Goal: Task Accomplishment & Management: Complete application form

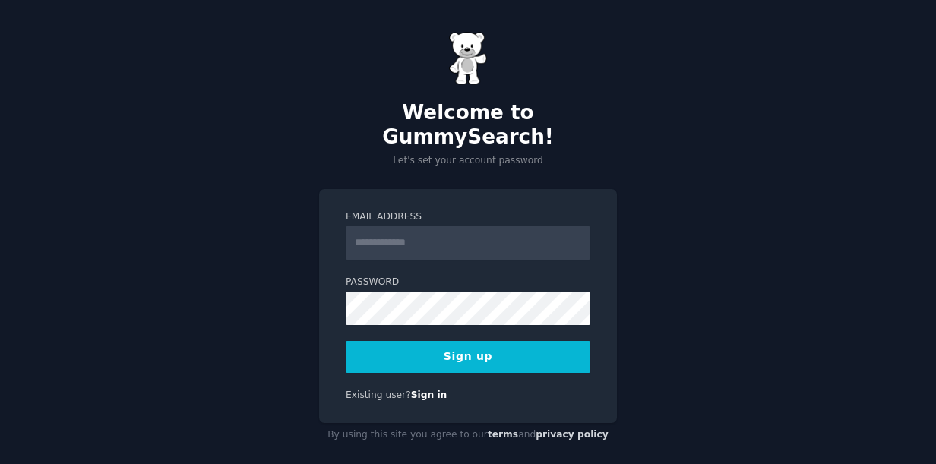
click at [517, 229] on input "Email Address" at bounding box center [468, 242] width 245 height 33
click at [0, 463] on com-1password-button at bounding box center [0, 464] width 0 height 0
click at [454, 341] on button "Sign up" at bounding box center [468, 357] width 245 height 32
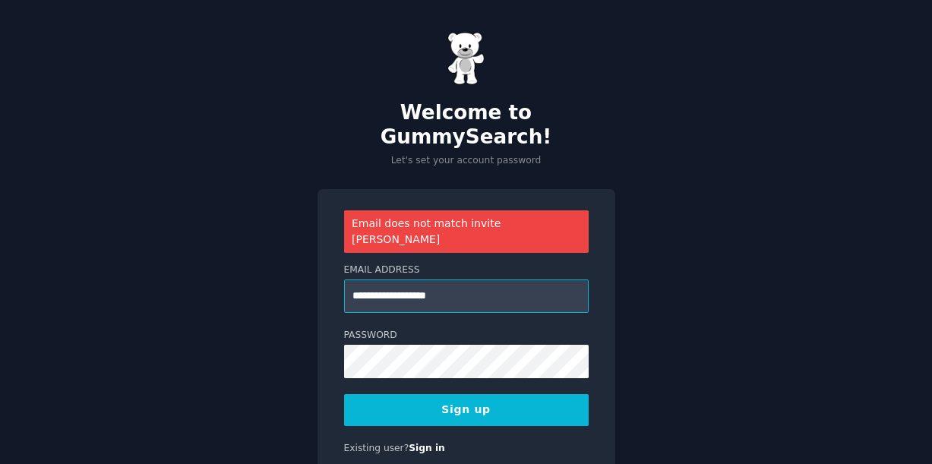
click at [376, 280] on input "**********" at bounding box center [466, 296] width 245 height 33
type input "**********"
click at [461, 394] on button "Sign up" at bounding box center [466, 410] width 245 height 32
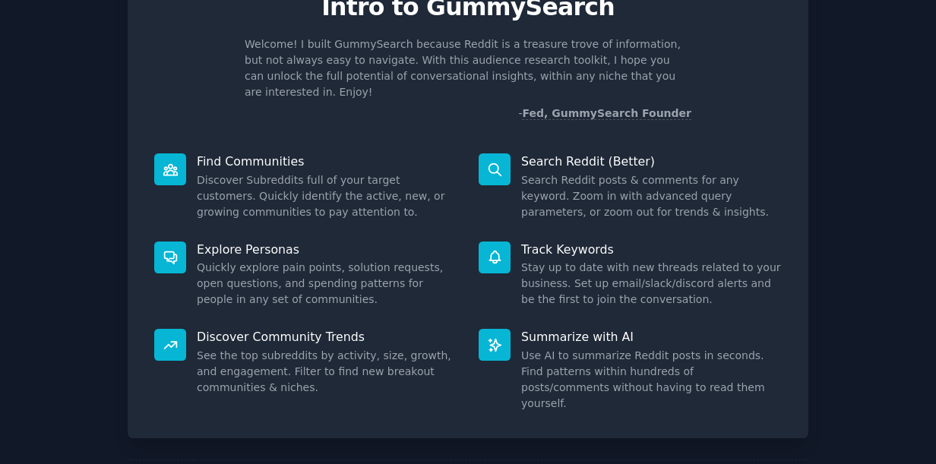
scroll to position [130, 0]
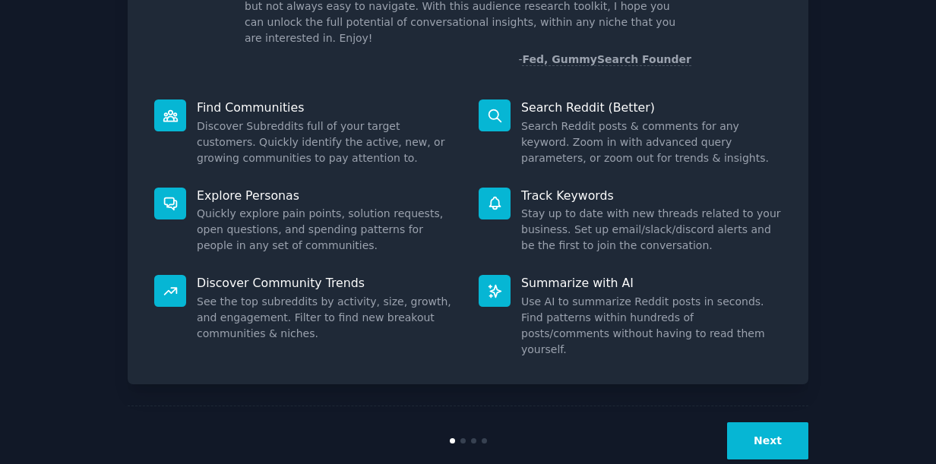
click at [782, 422] on button "Next" at bounding box center [767, 440] width 81 height 37
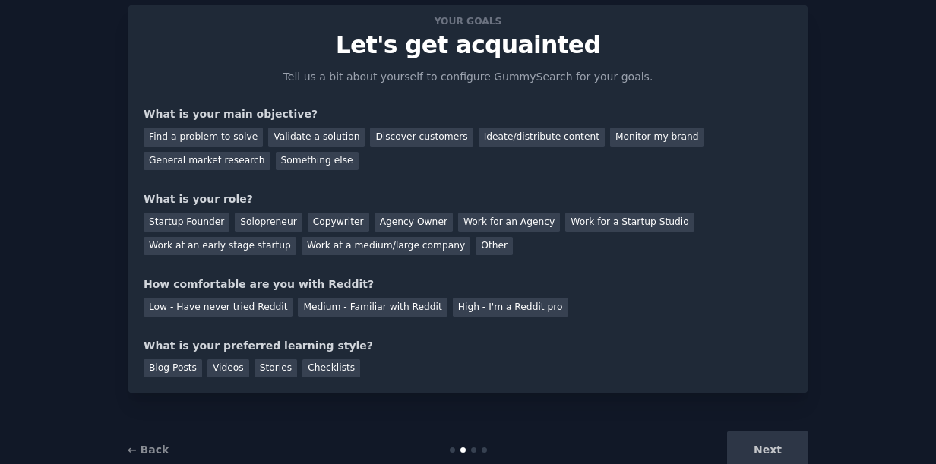
scroll to position [4, 0]
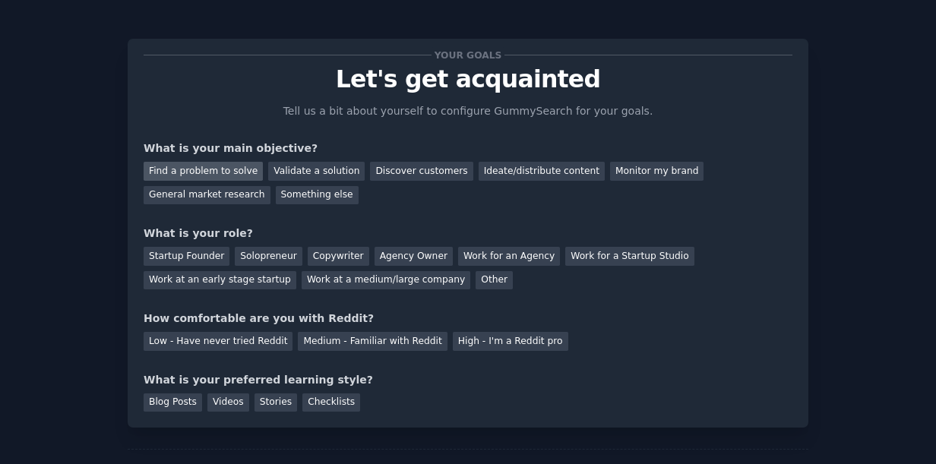
click at [233, 167] on div "Find a problem to solve" at bounding box center [203, 171] width 119 height 19
click at [270, 186] on div "General market research" at bounding box center [207, 195] width 127 height 19
click at [215, 169] on div "Find a problem to solve" at bounding box center [203, 171] width 119 height 19
click at [253, 250] on div "Solopreneur" at bounding box center [268, 256] width 67 height 19
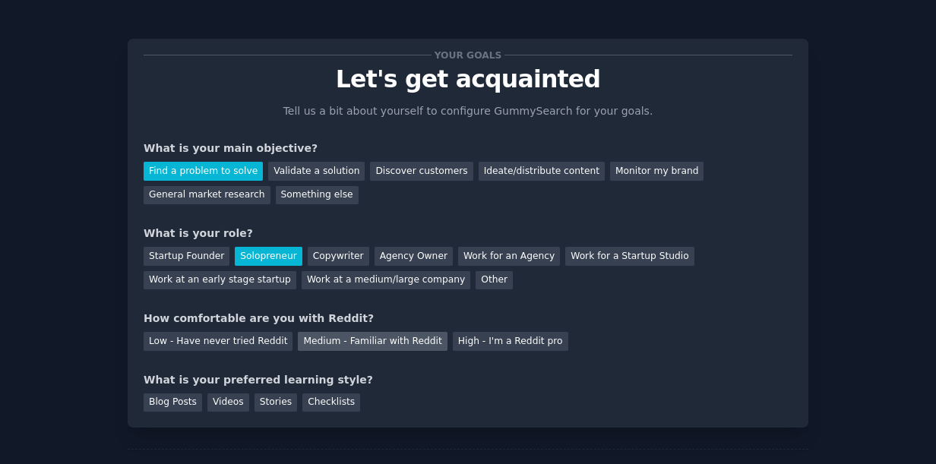
click at [301, 340] on div "Medium - Familiar with Reddit" at bounding box center [372, 341] width 149 height 19
click at [219, 399] on div "Videos" at bounding box center [228, 403] width 42 height 19
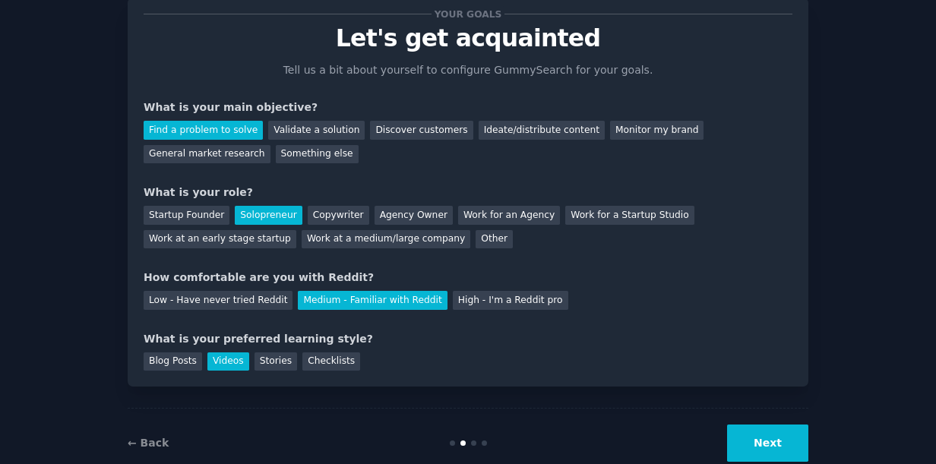
scroll to position [80, 0]
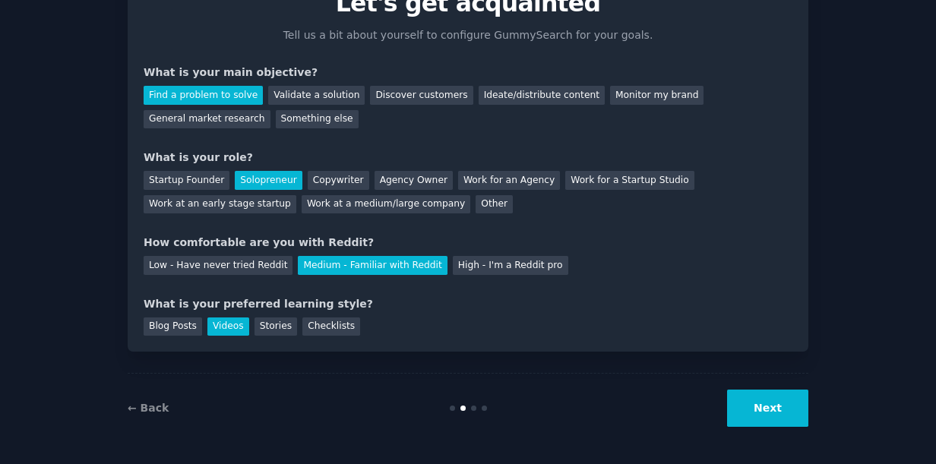
click at [763, 407] on button "Next" at bounding box center [767, 408] width 81 height 37
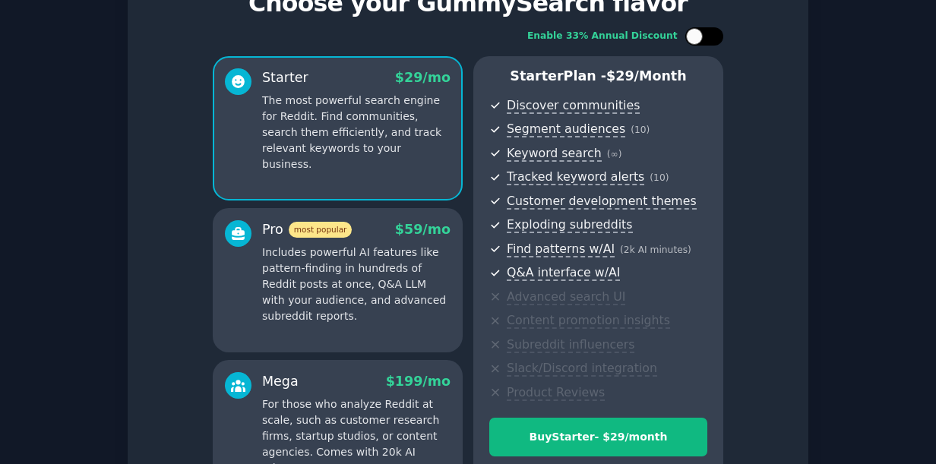
click at [695, 41] on div at bounding box center [694, 36] width 17 height 17
click at [712, 40] on div at bounding box center [714, 36] width 17 height 17
checkbox input "false"
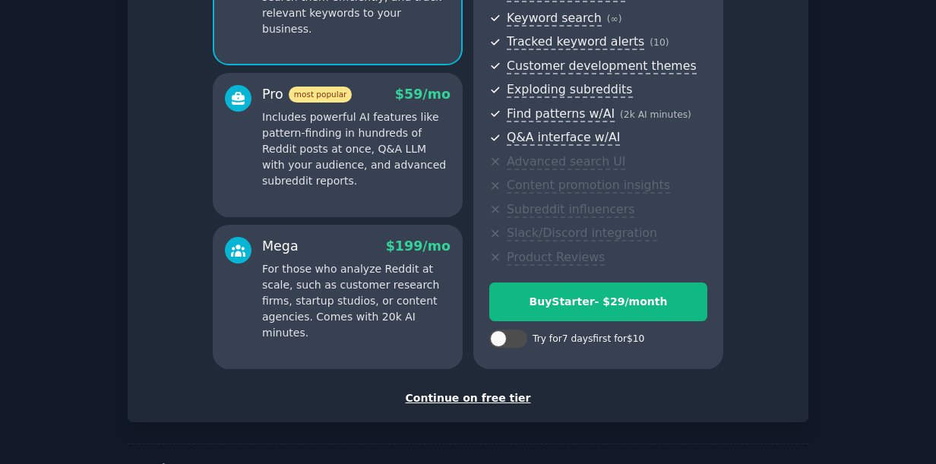
scroll to position [264, 0]
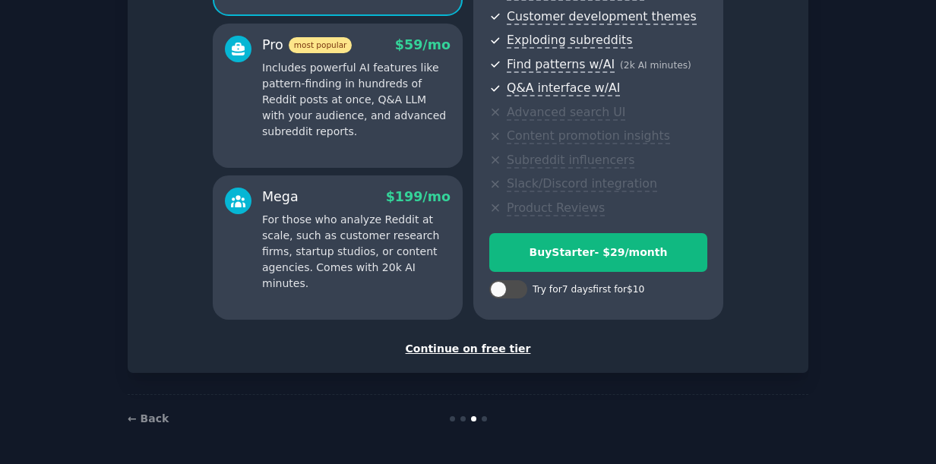
click at [481, 351] on div "Continue on free tier" at bounding box center [468, 349] width 649 height 16
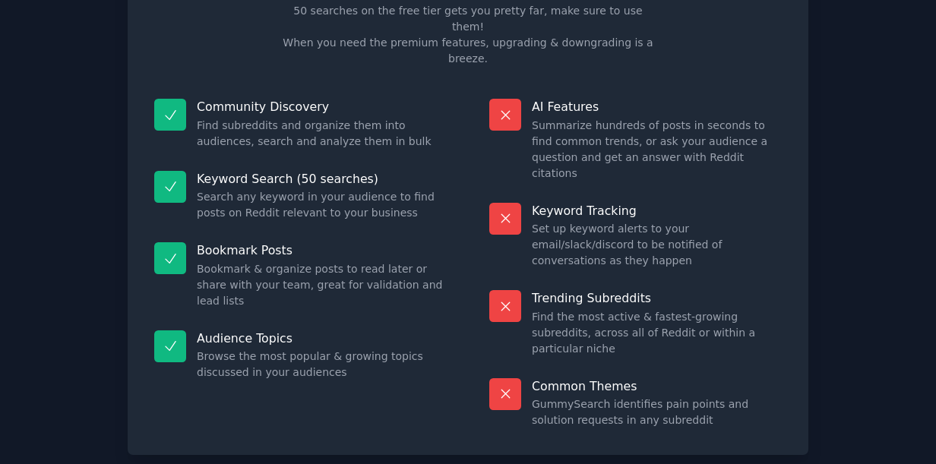
scroll to position [128, 0]
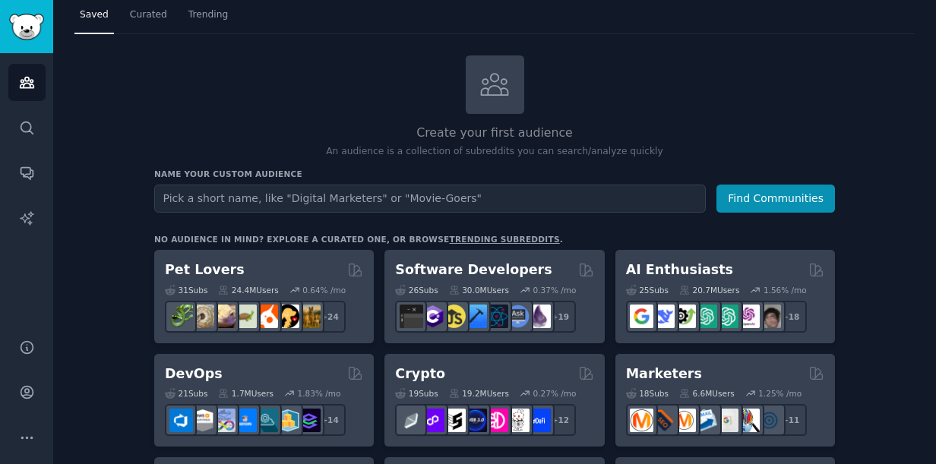
scroll to position [76, 0]
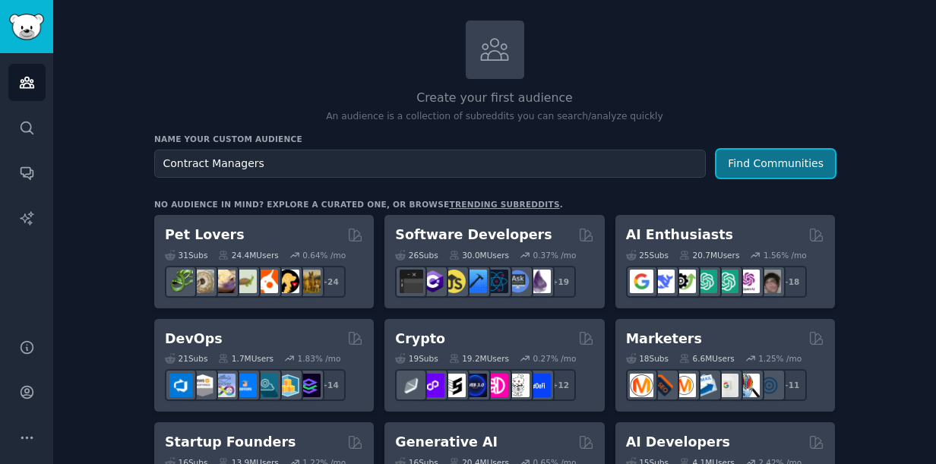
click at [767, 166] on button "Find Communities" at bounding box center [775, 164] width 119 height 28
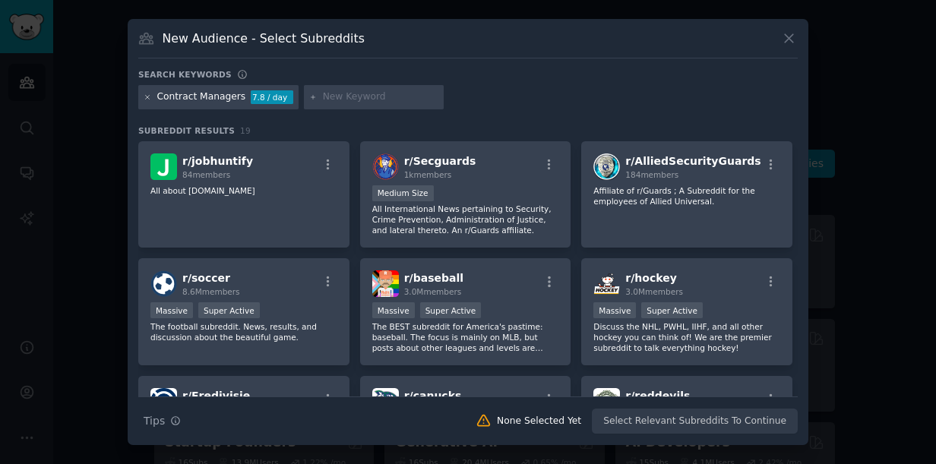
click at [147, 98] on icon at bounding box center [148, 97] width 8 height 8
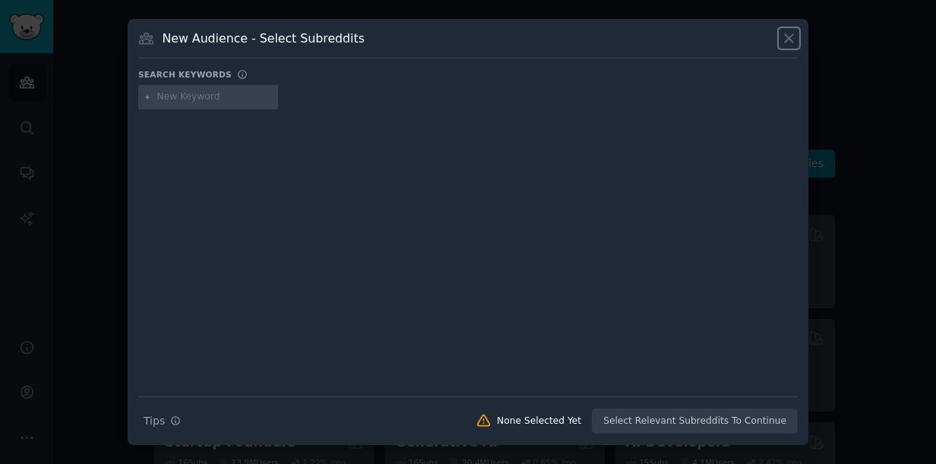
click at [789, 32] on icon at bounding box center [789, 38] width 16 height 16
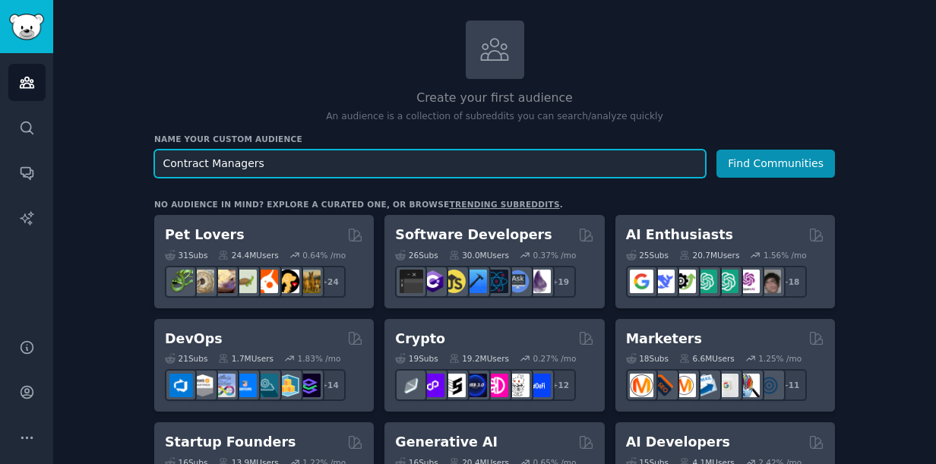
click at [357, 171] on input "Contract Managers" at bounding box center [430, 164] width 552 height 28
drag, startPoint x: 317, startPoint y: 165, endPoint x: 124, endPoint y: 146, distance: 193.9
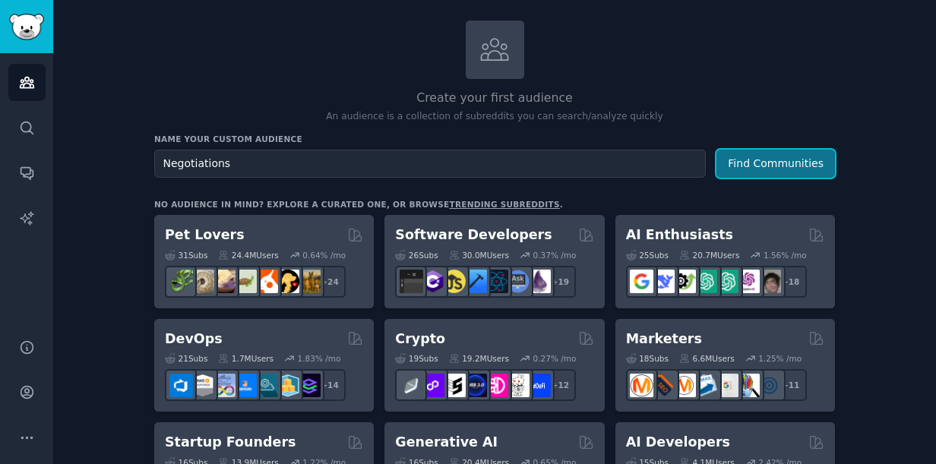
click at [784, 158] on button "Find Communities" at bounding box center [775, 164] width 119 height 28
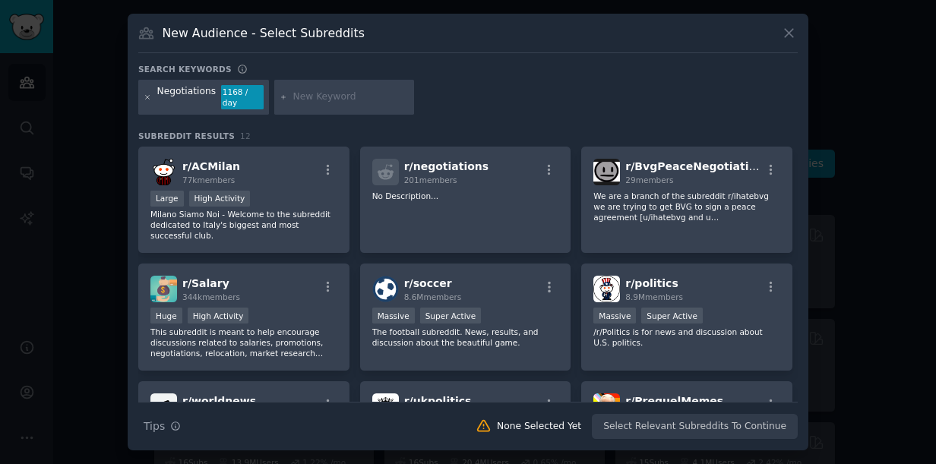
click at [147, 96] on icon at bounding box center [148, 97] width 8 height 8
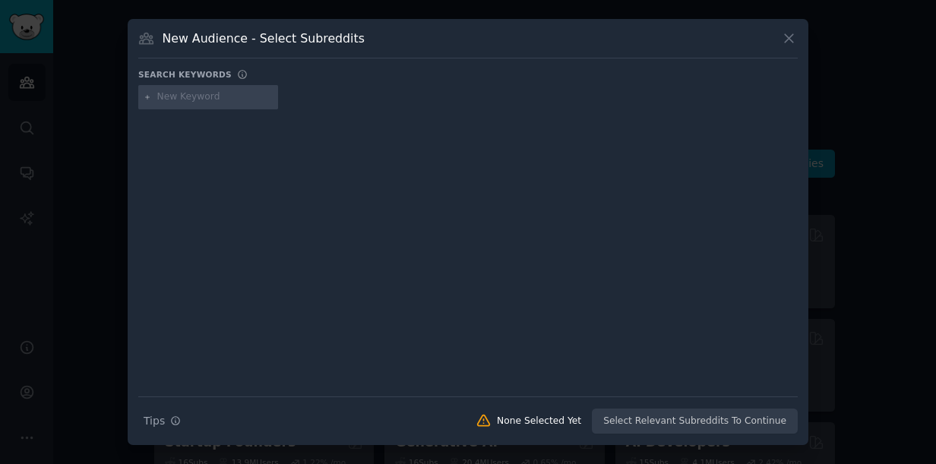
click at [203, 93] on input "text" at bounding box center [214, 97] width 115 height 14
click at [751, 419] on div "Search Tips Tips None Selected Yet Select Relevant Subreddits To Continue" at bounding box center [467, 416] width 659 height 38
click at [551, 422] on div "None Selected Yet" at bounding box center [539, 422] width 84 height 14
click at [210, 87] on div at bounding box center [208, 97] width 140 height 24
click at [212, 94] on input "text" at bounding box center [214, 97] width 115 height 14
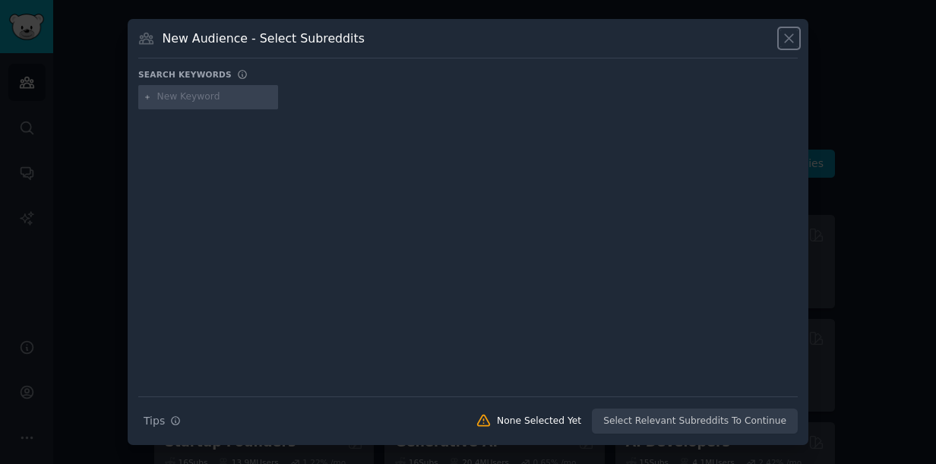
click at [785, 40] on icon at bounding box center [789, 38] width 16 height 16
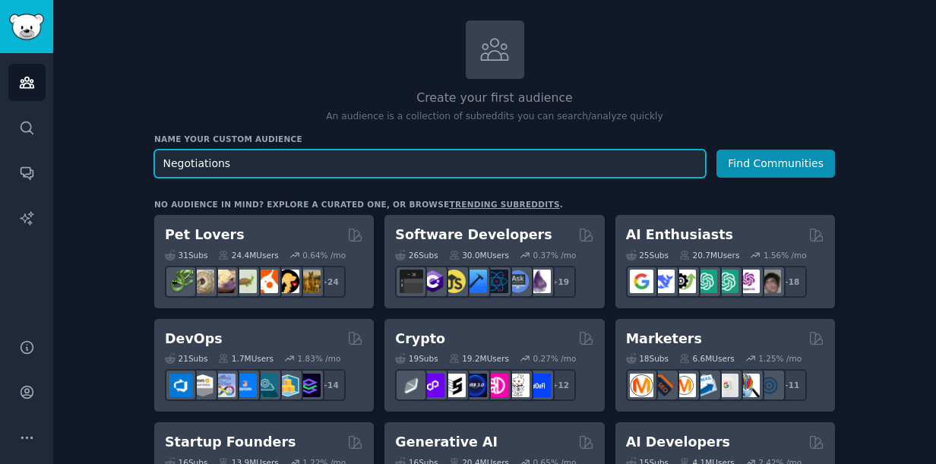
drag, startPoint x: 258, startPoint y: 159, endPoint x: 134, endPoint y: 161, distance: 123.9
type input "f"
type input "video editors"
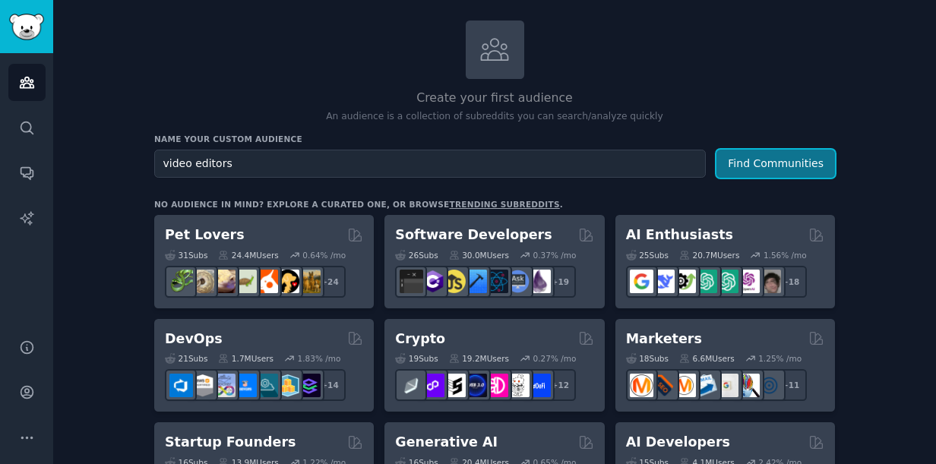
click at [754, 156] on button "Find Communities" at bounding box center [775, 164] width 119 height 28
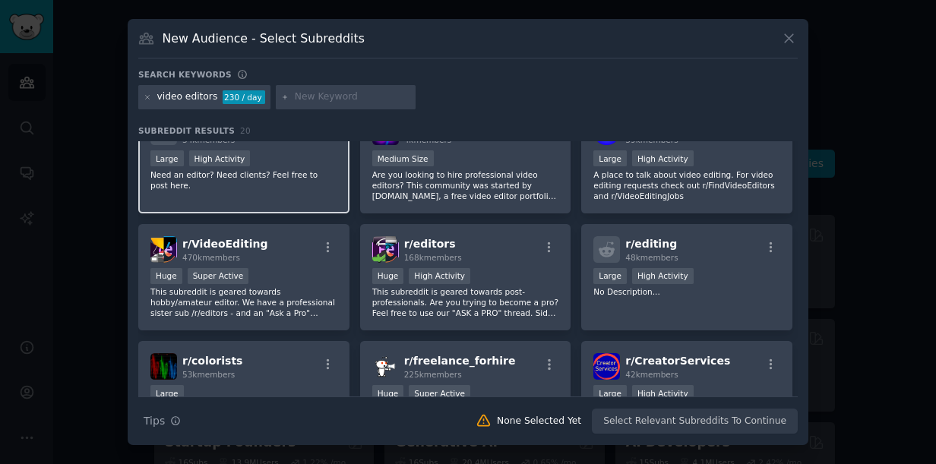
scroll to position [228, 0]
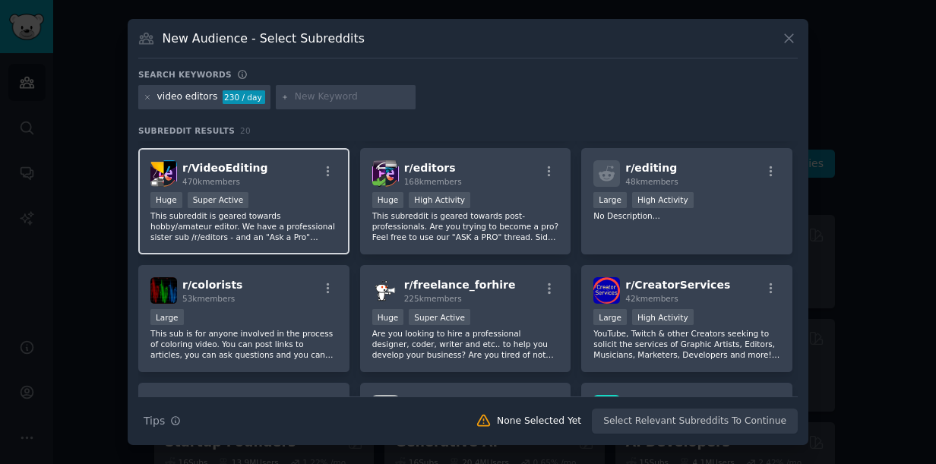
click at [274, 220] on p "This subreddit is geared towards hobby/amateur editor. We have a professional s…" at bounding box center [243, 226] width 187 height 32
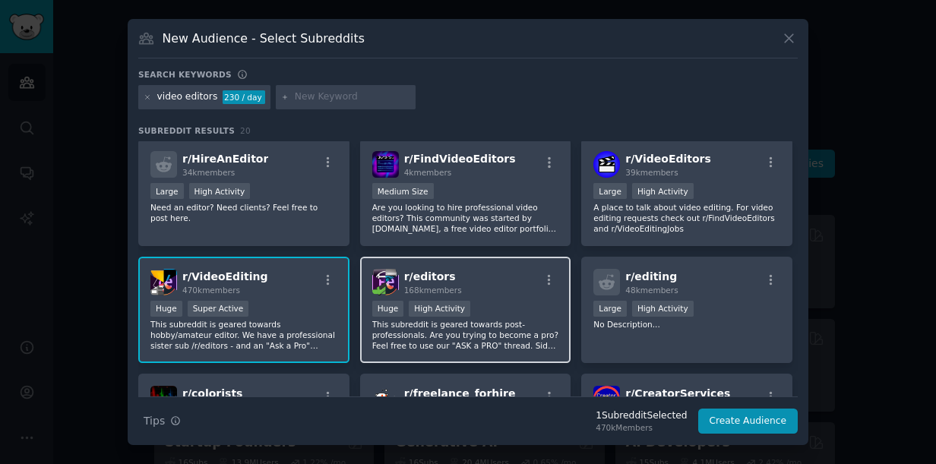
scroll to position [77, 0]
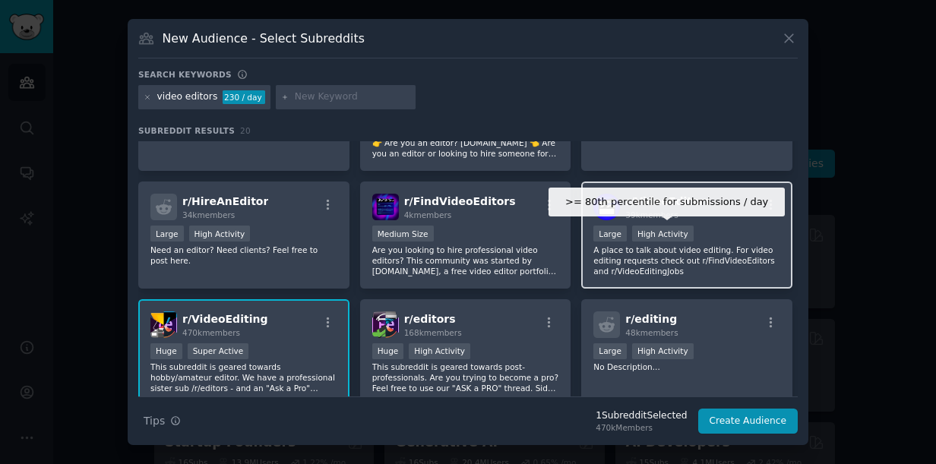
click at [674, 239] on div "High Activity" at bounding box center [663, 234] width 62 height 16
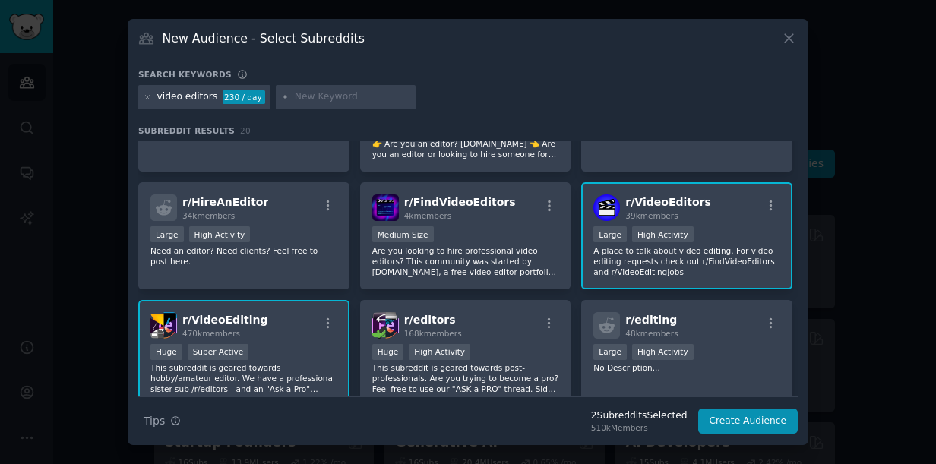
scroll to position [152, 0]
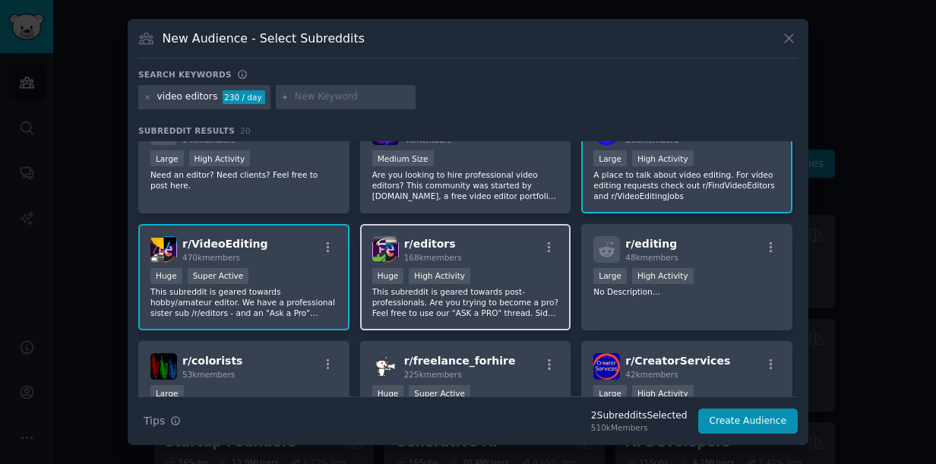
click at [494, 288] on p "This subreddit is geared towards post-professionals. Are you trying to become a…" at bounding box center [465, 302] width 187 height 32
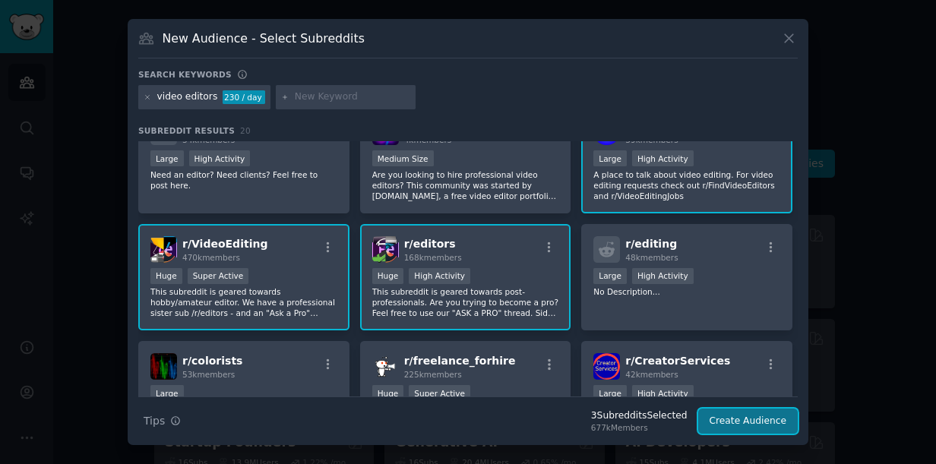
click at [736, 415] on button "Create Audience" at bounding box center [748, 422] width 100 height 26
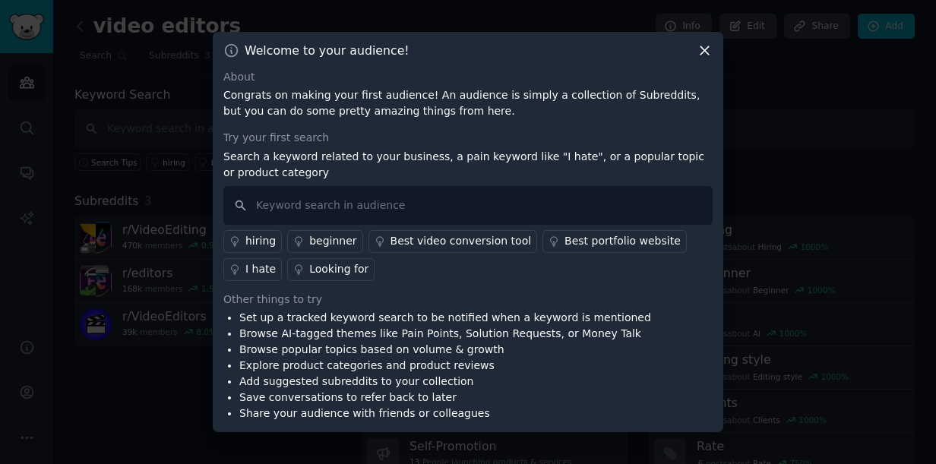
click at [276, 261] on div "I hate" at bounding box center [260, 269] width 30 height 16
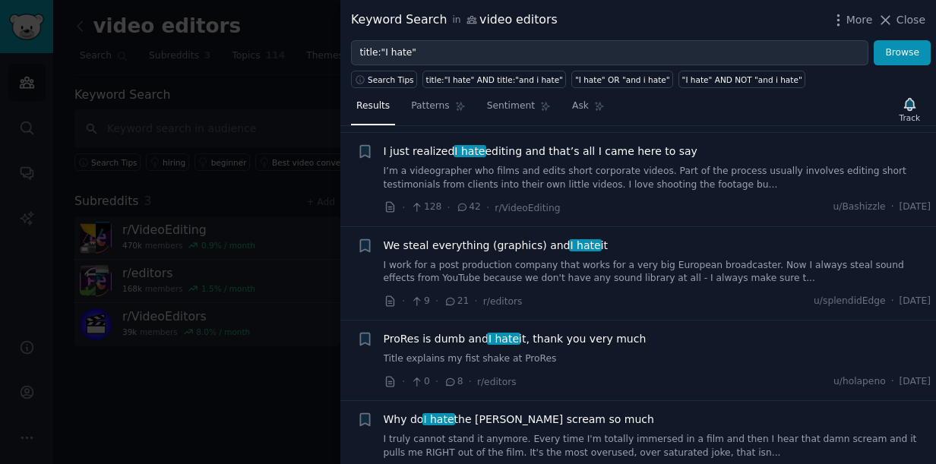
scroll to position [1444, 0]
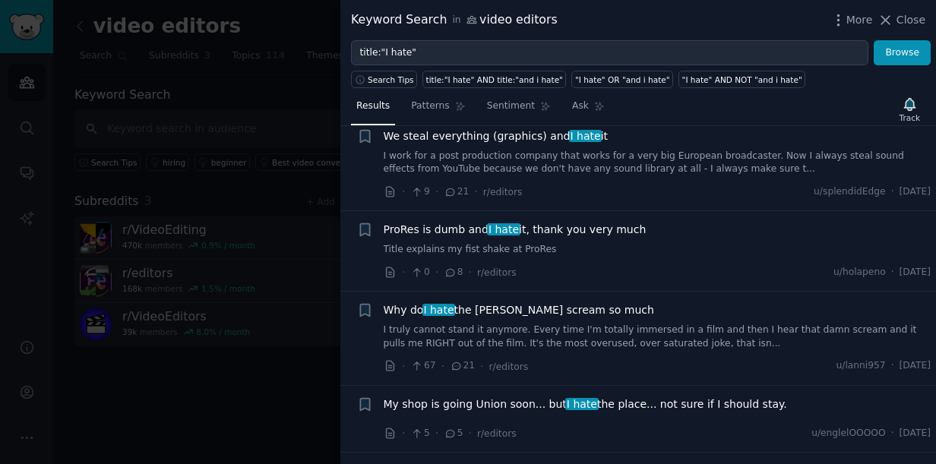
click at [904, 17] on span "Close" at bounding box center [911, 20] width 29 height 16
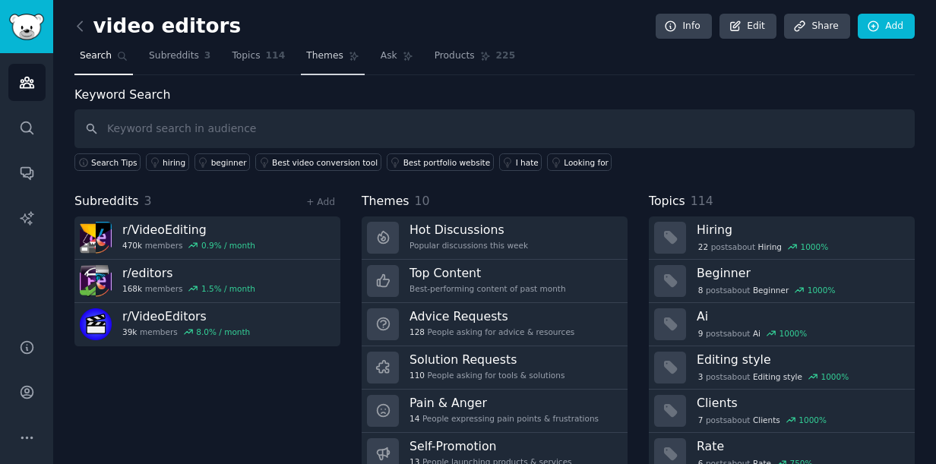
click at [308, 52] on span "Themes" at bounding box center [324, 56] width 37 height 14
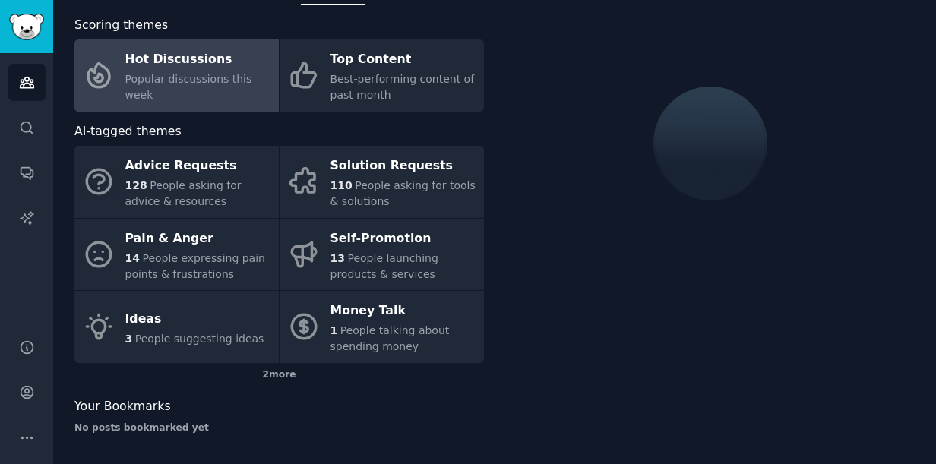
scroll to position [72, 0]
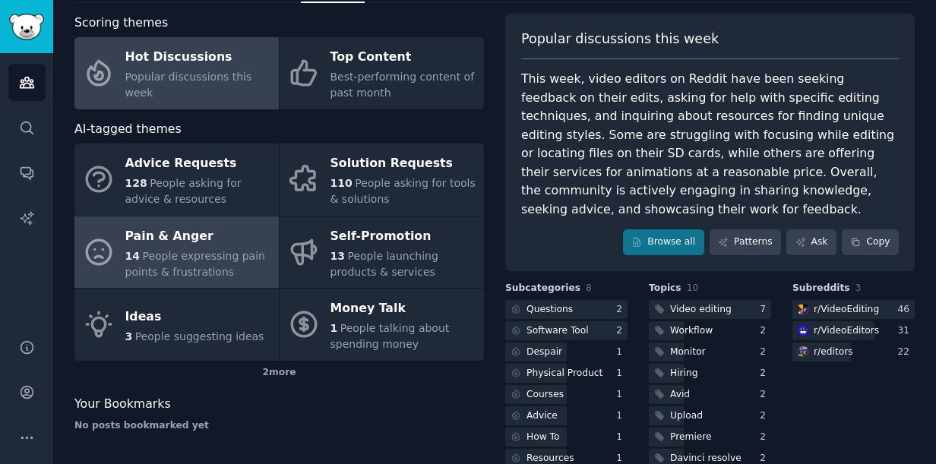
click at [185, 254] on span "People expressing pain points & frustrations" at bounding box center [195, 264] width 140 height 28
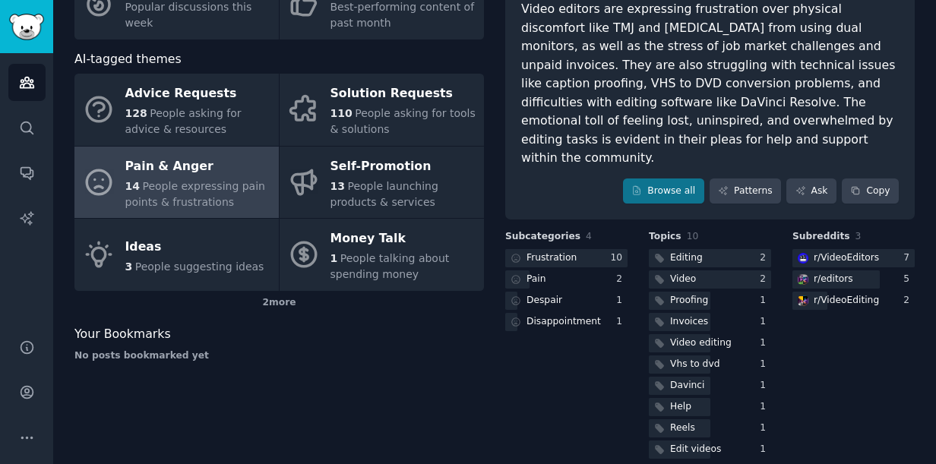
scroll to position [66, 0]
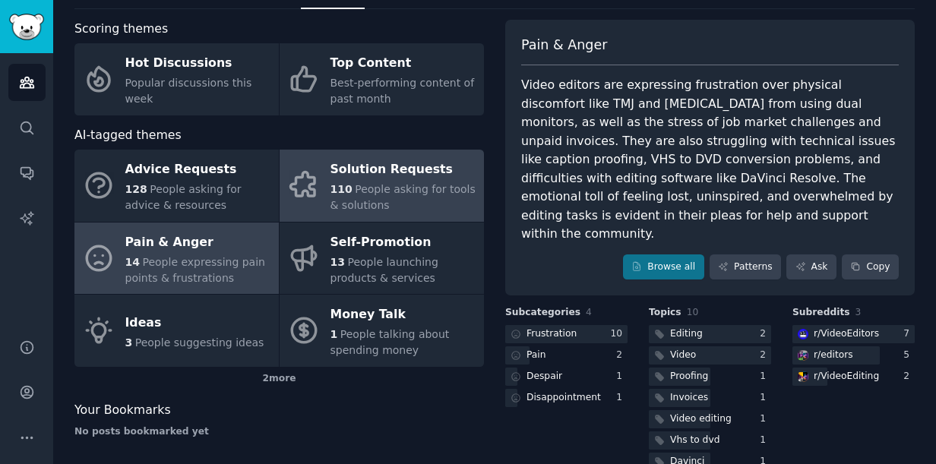
click at [380, 185] on span "People asking for tools & solutions" at bounding box center [403, 197] width 145 height 28
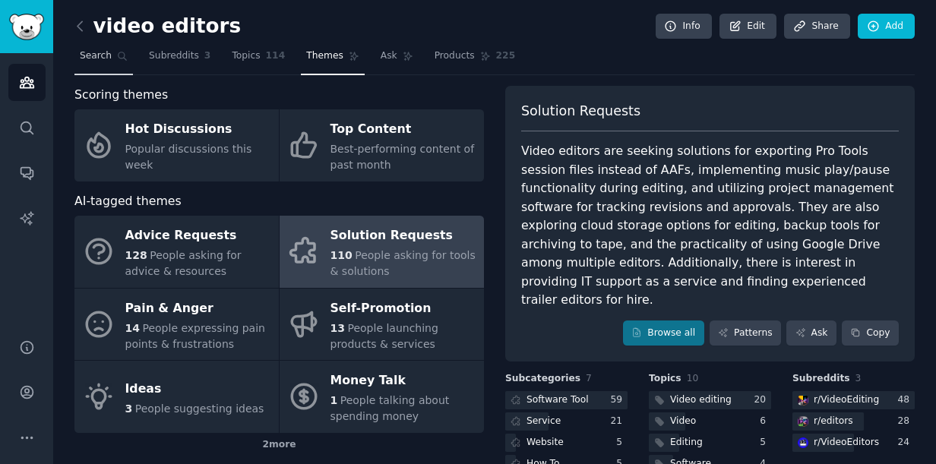
click at [94, 54] on span "Search" at bounding box center [96, 56] width 32 height 14
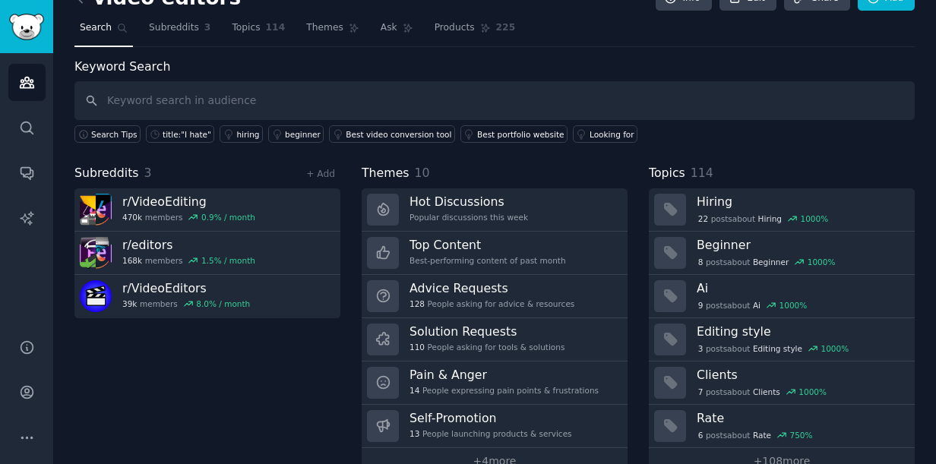
scroll to position [59, 0]
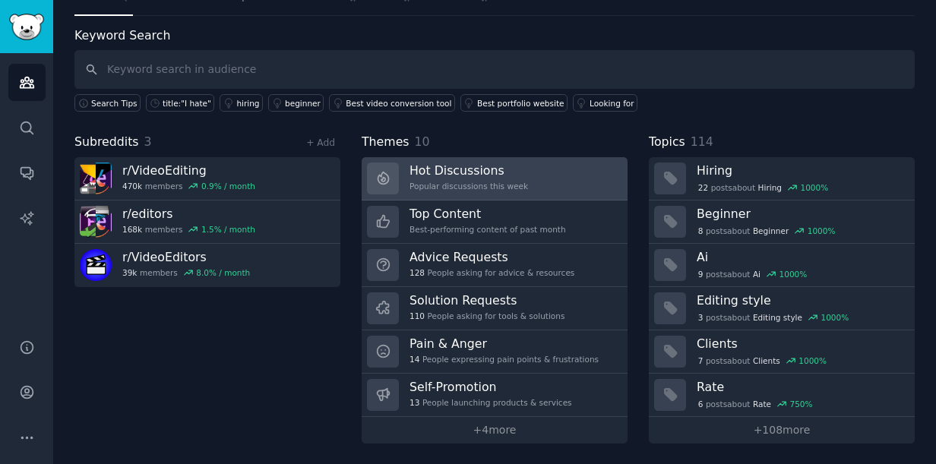
click at [486, 186] on div "Popular discussions this week" at bounding box center [469, 186] width 119 height 11
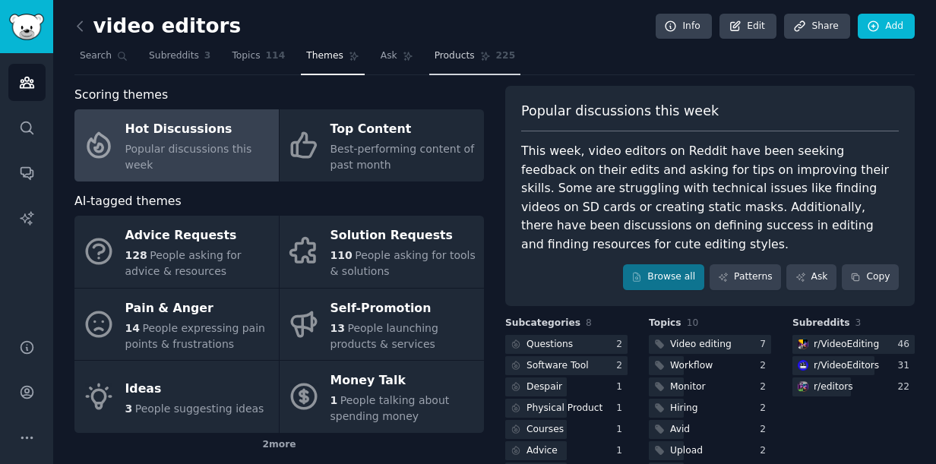
click at [435, 55] on span "Products" at bounding box center [455, 56] width 40 height 14
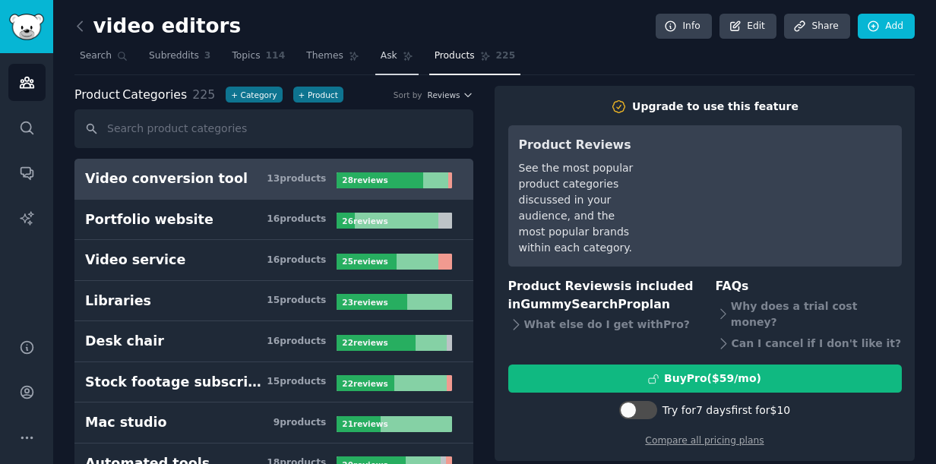
click at [381, 54] on span "Ask" at bounding box center [389, 56] width 17 height 14
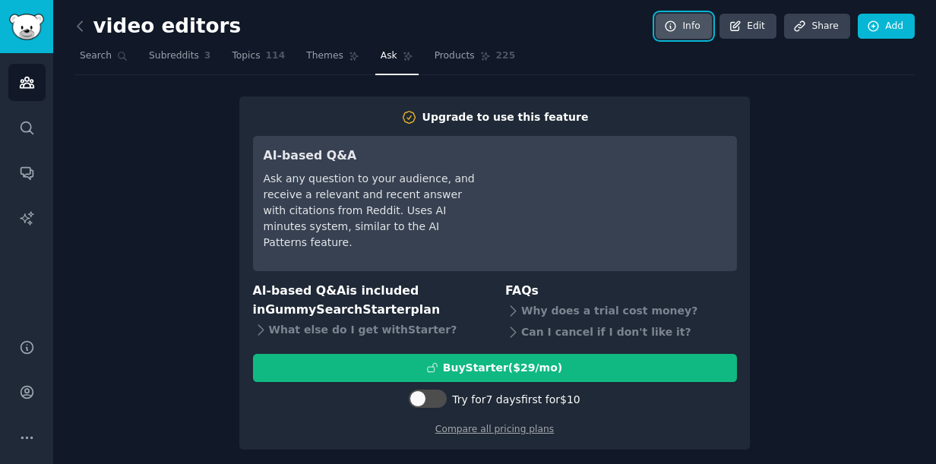
click at [692, 23] on link "Info" at bounding box center [684, 27] width 56 height 26
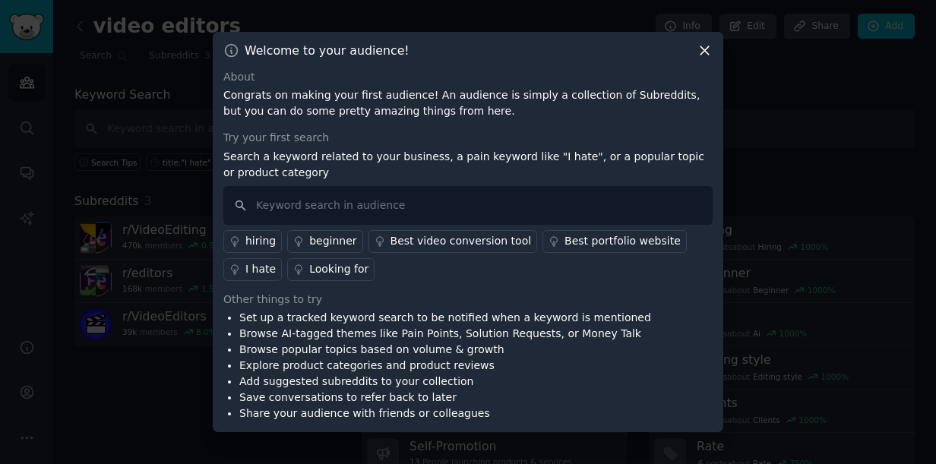
click at [706, 50] on icon at bounding box center [705, 51] width 16 height 16
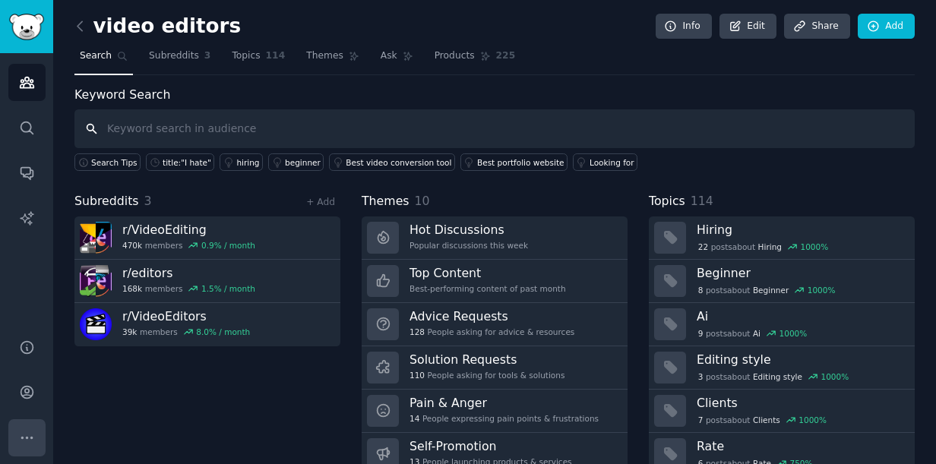
click at [27, 432] on icon "Sidebar" at bounding box center [27, 438] width 16 height 16
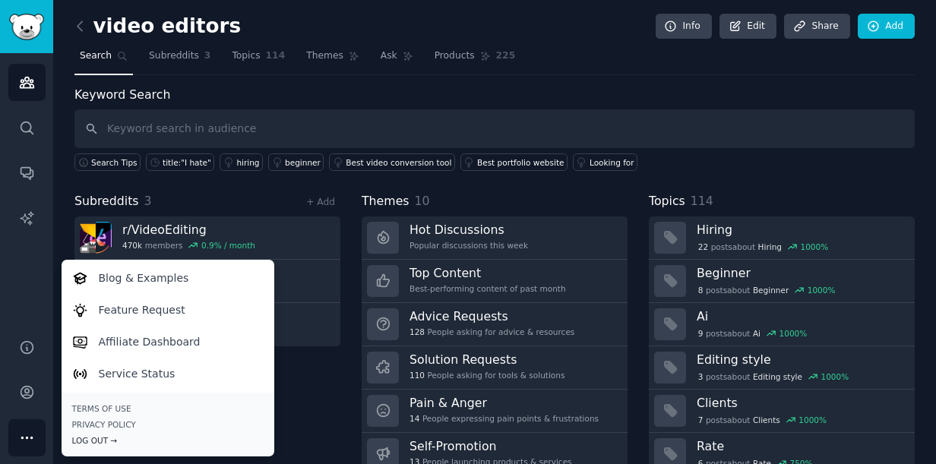
click at [87, 441] on div "Log Out →" at bounding box center [167, 440] width 191 height 11
